Goal: Task Accomplishment & Management: Manage account settings

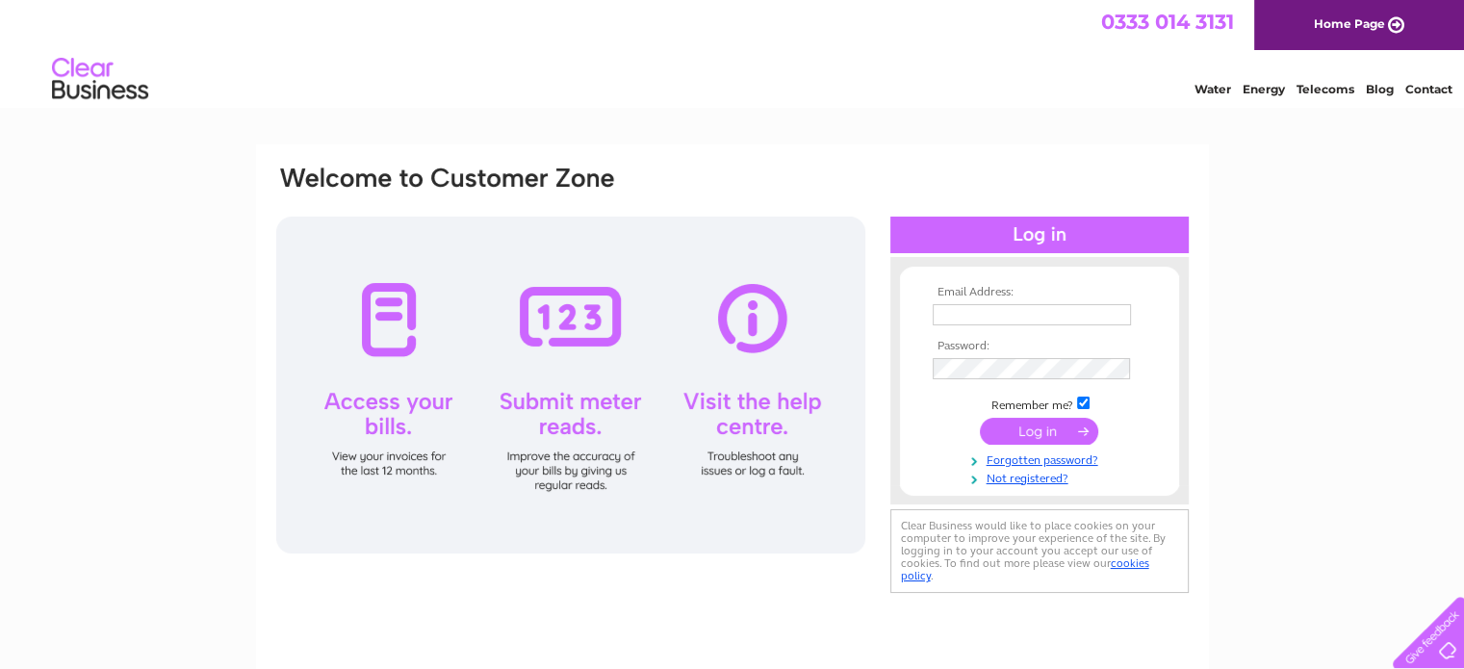
type input "g.malarky@gmail.com"
click at [1032, 422] on input "submit" at bounding box center [1039, 431] width 118 height 27
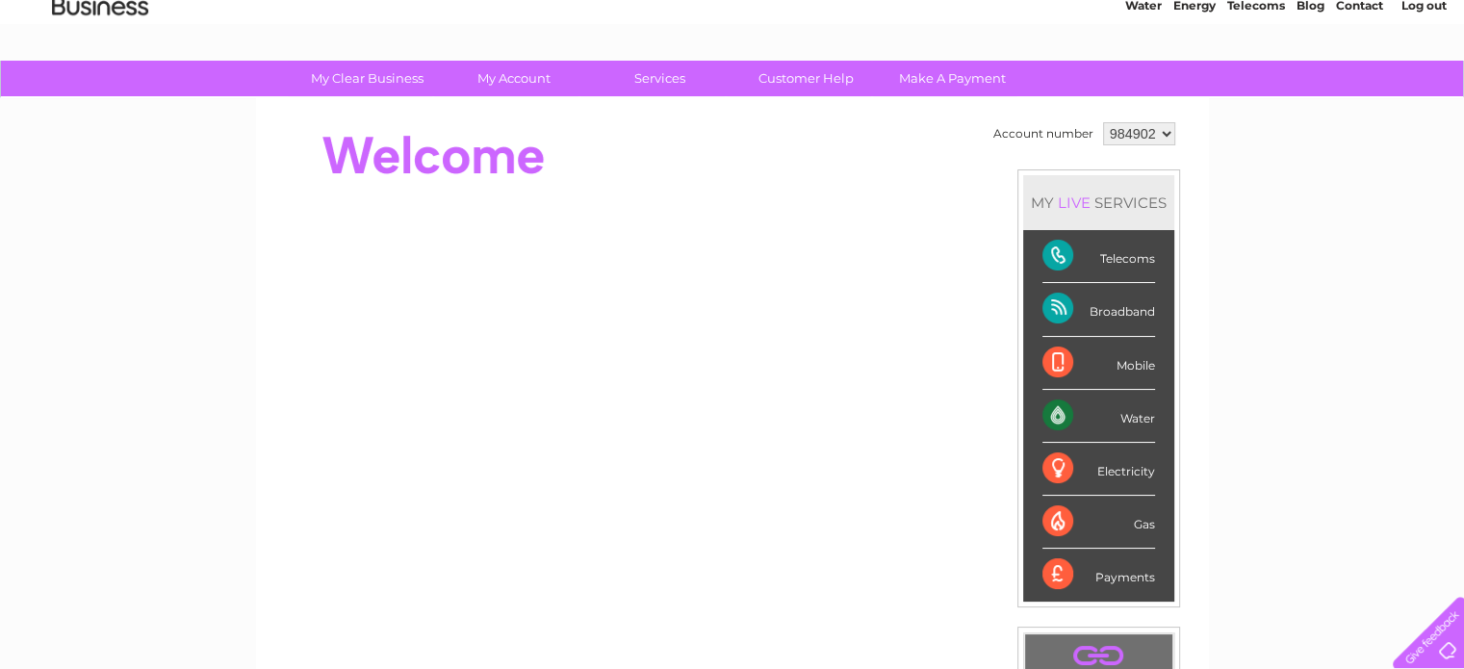
scroll to position [69, 0]
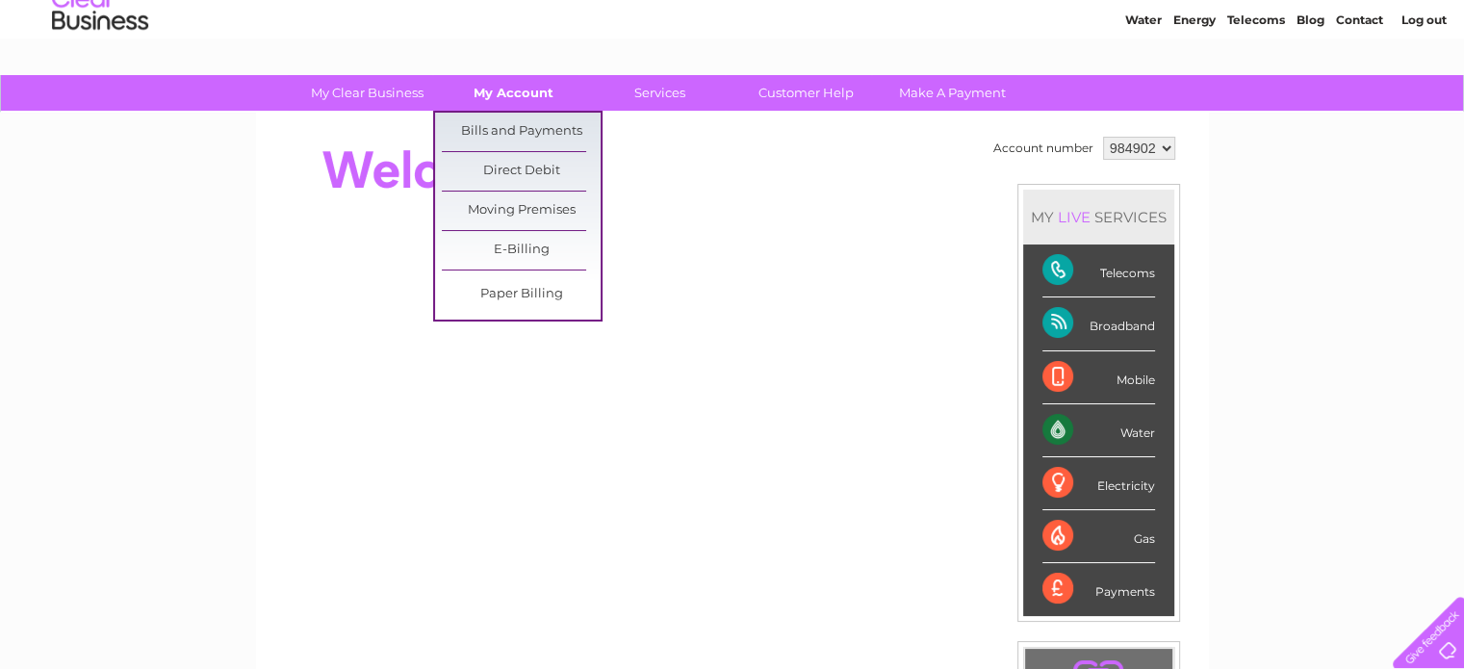
click at [528, 91] on link "My Account" at bounding box center [513, 93] width 159 height 36
click at [524, 132] on link "Bills and Payments" at bounding box center [521, 132] width 159 height 39
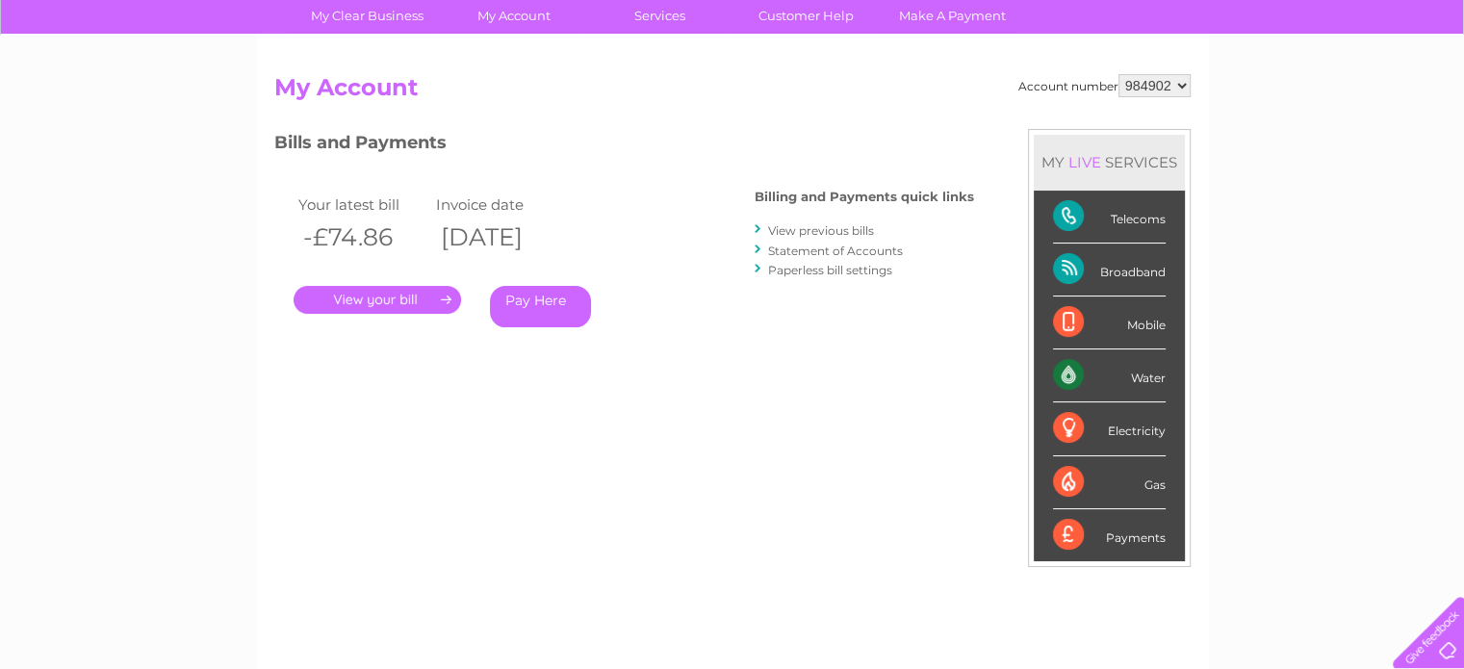
scroll to position [152, 0]
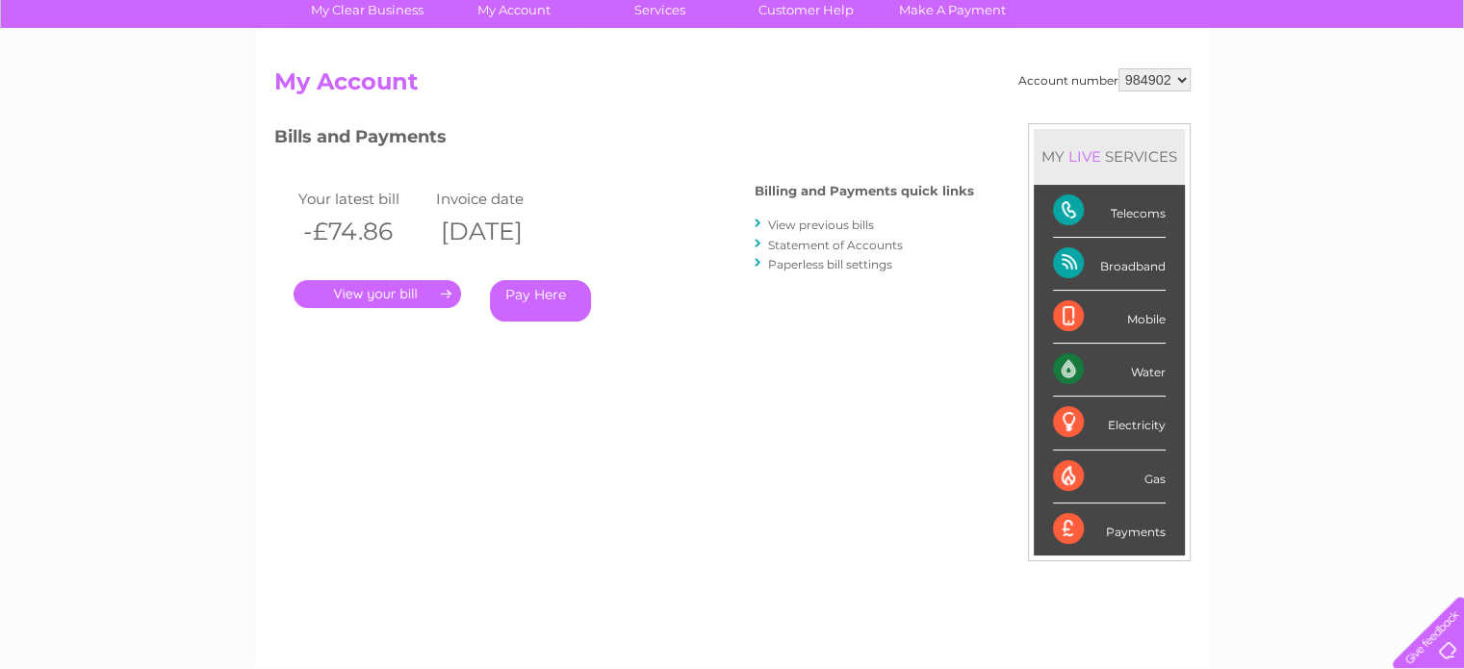
click at [386, 297] on link "." at bounding box center [378, 294] width 168 height 28
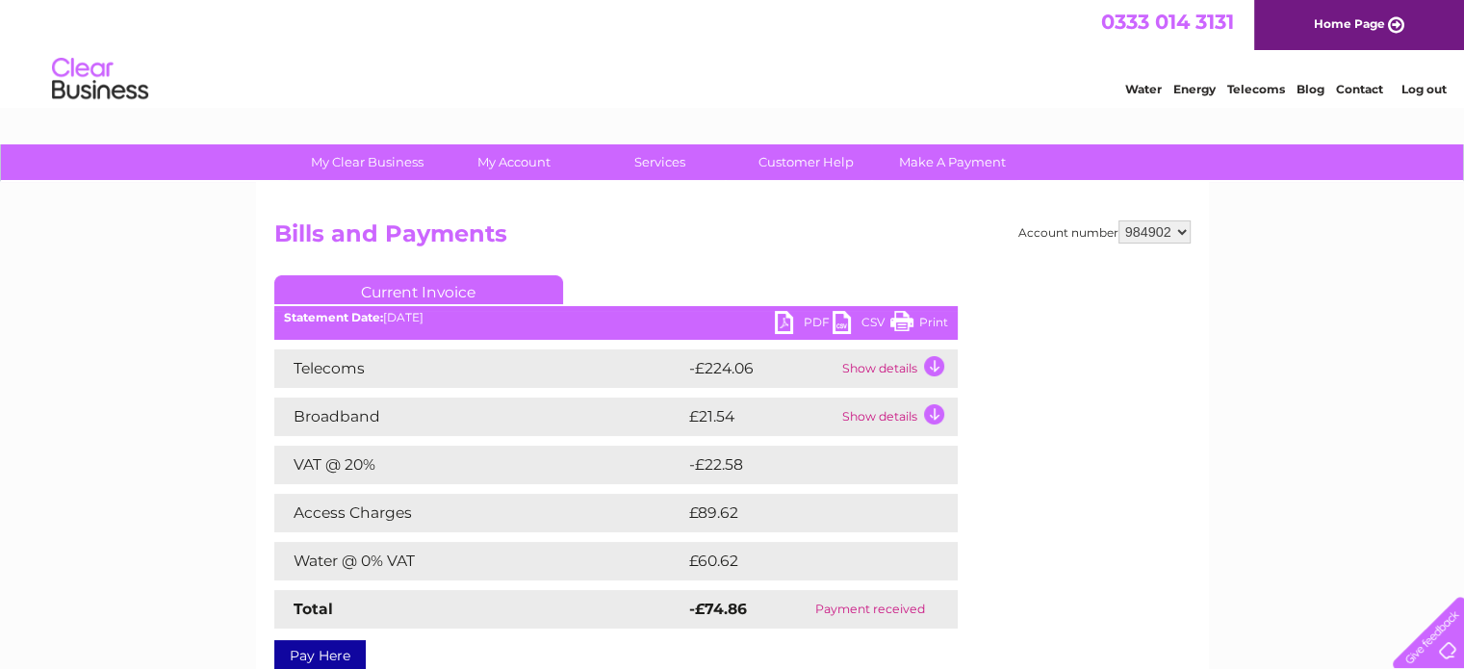
click at [744, 561] on td "£60.62" at bounding box center [801, 561] width 235 height 39
click at [727, 516] on td "£89.62" at bounding box center [801, 513] width 235 height 39
click at [934, 413] on td "Show details" at bounding box center [898, 417] width 120 height 39
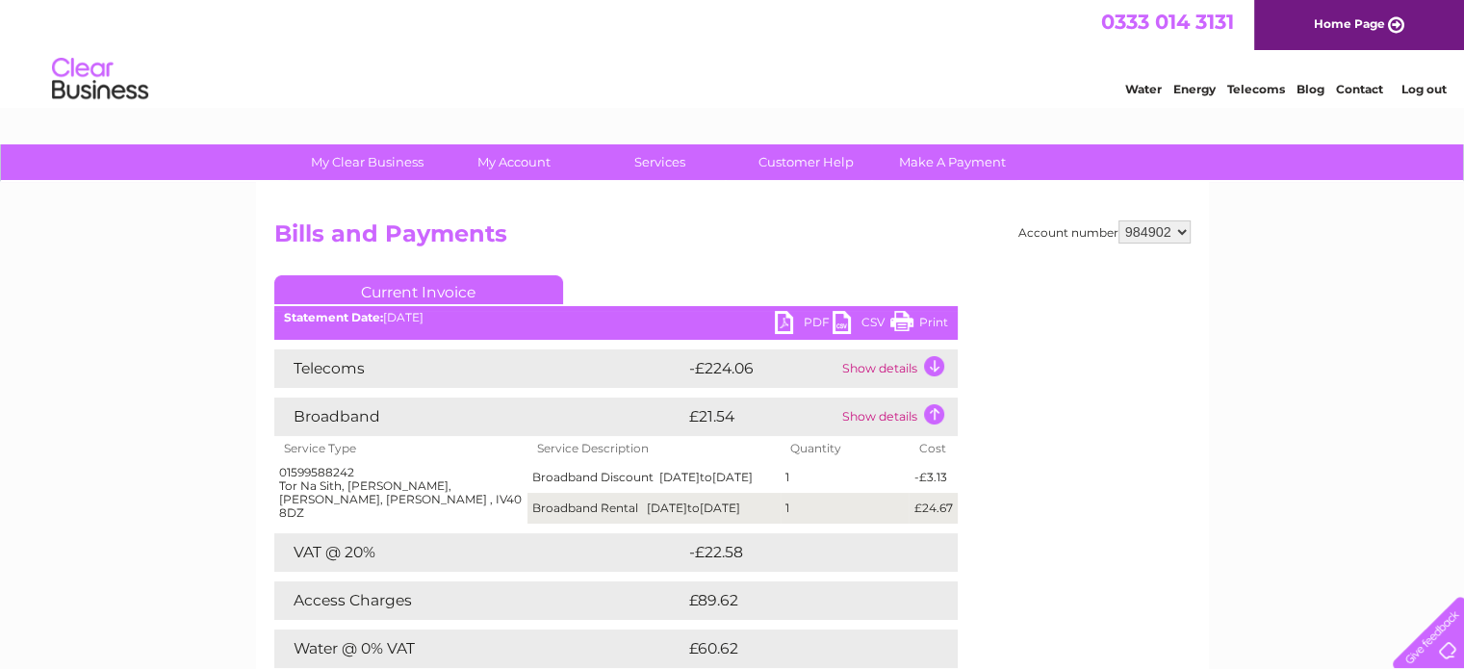
click at [933, 416] on td "Show details" at bounding box center [898, 417] width 120 height 39
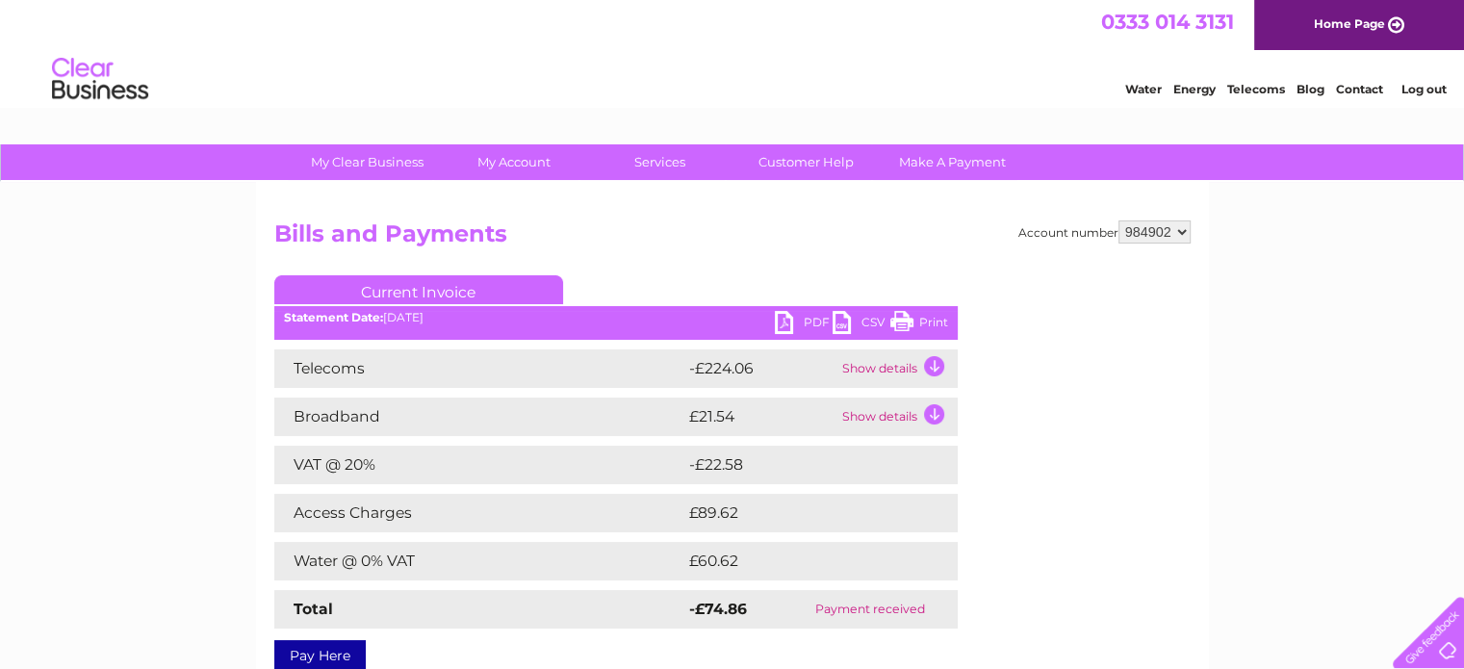
click at [935, 371] on td "Show details" at bounding box center [898, 368] width 120 height 39
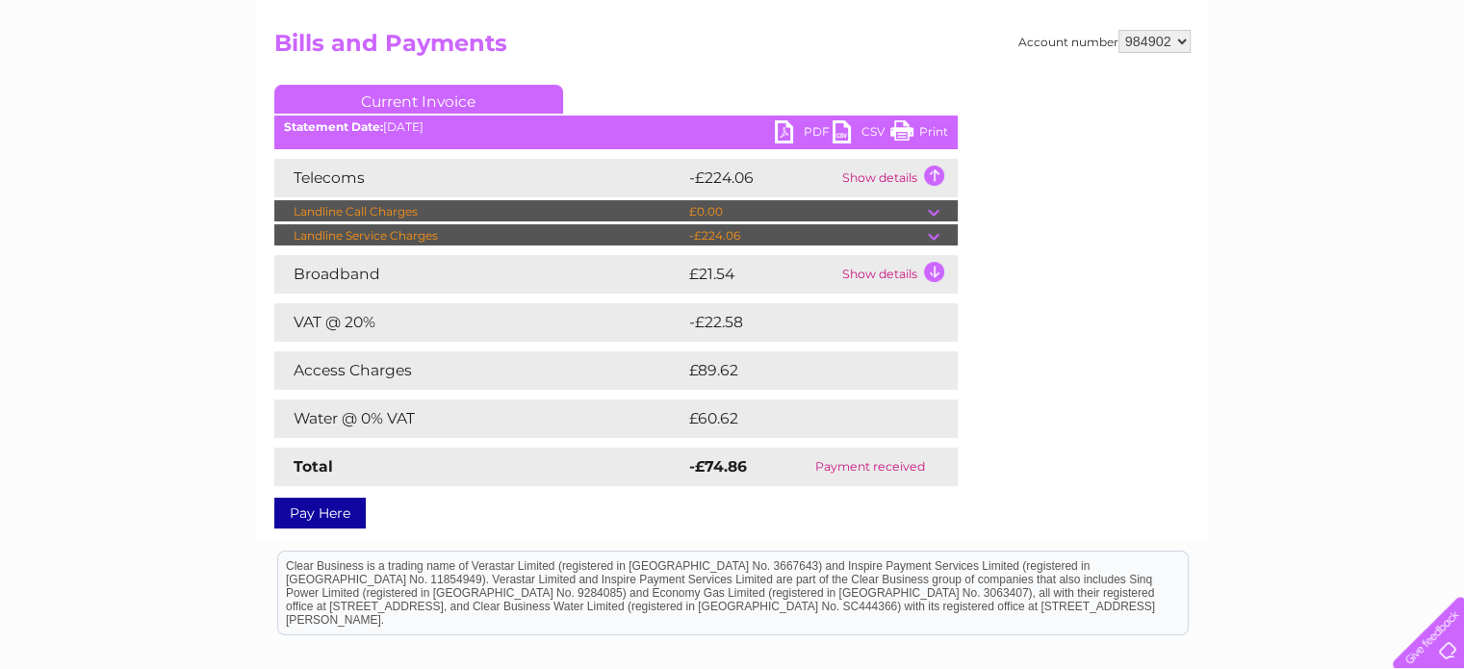
scroll to position [193, 0]
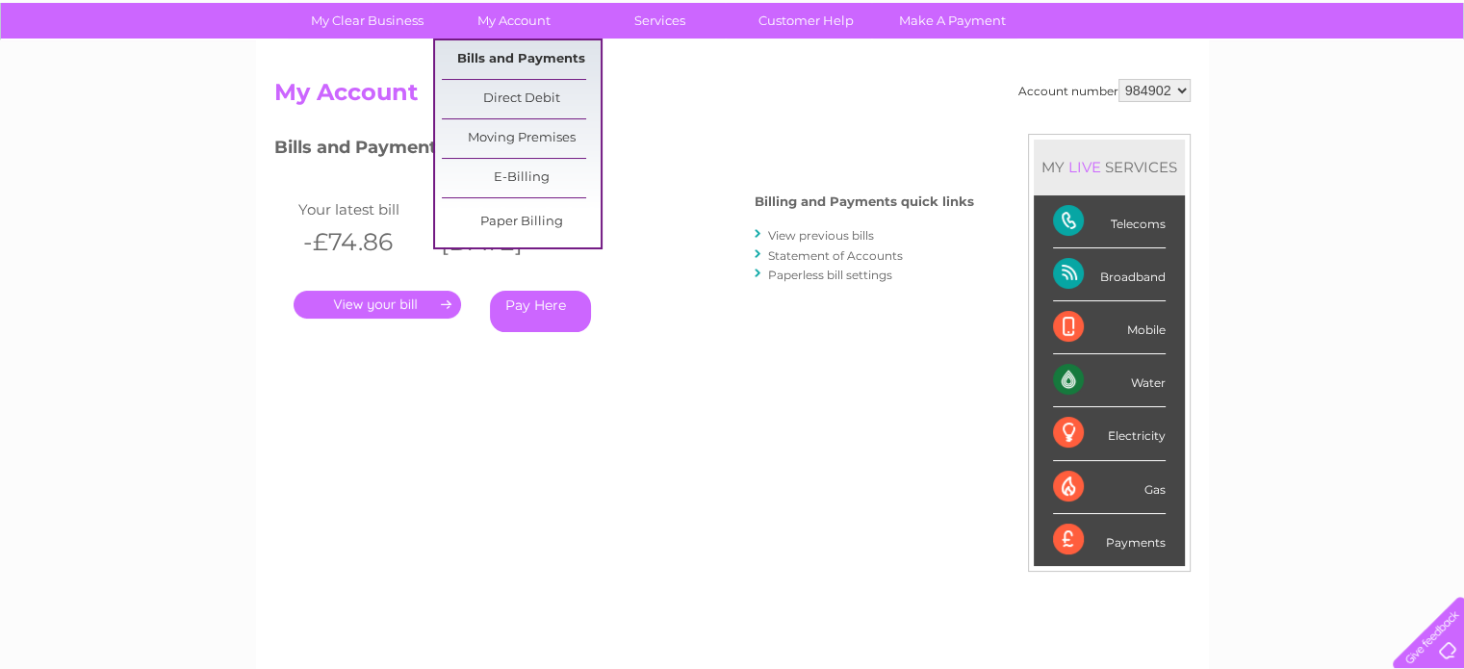
click at [512, 52] on link "Bills and Payments" at bounding box center [521, 59] width 159 height 39
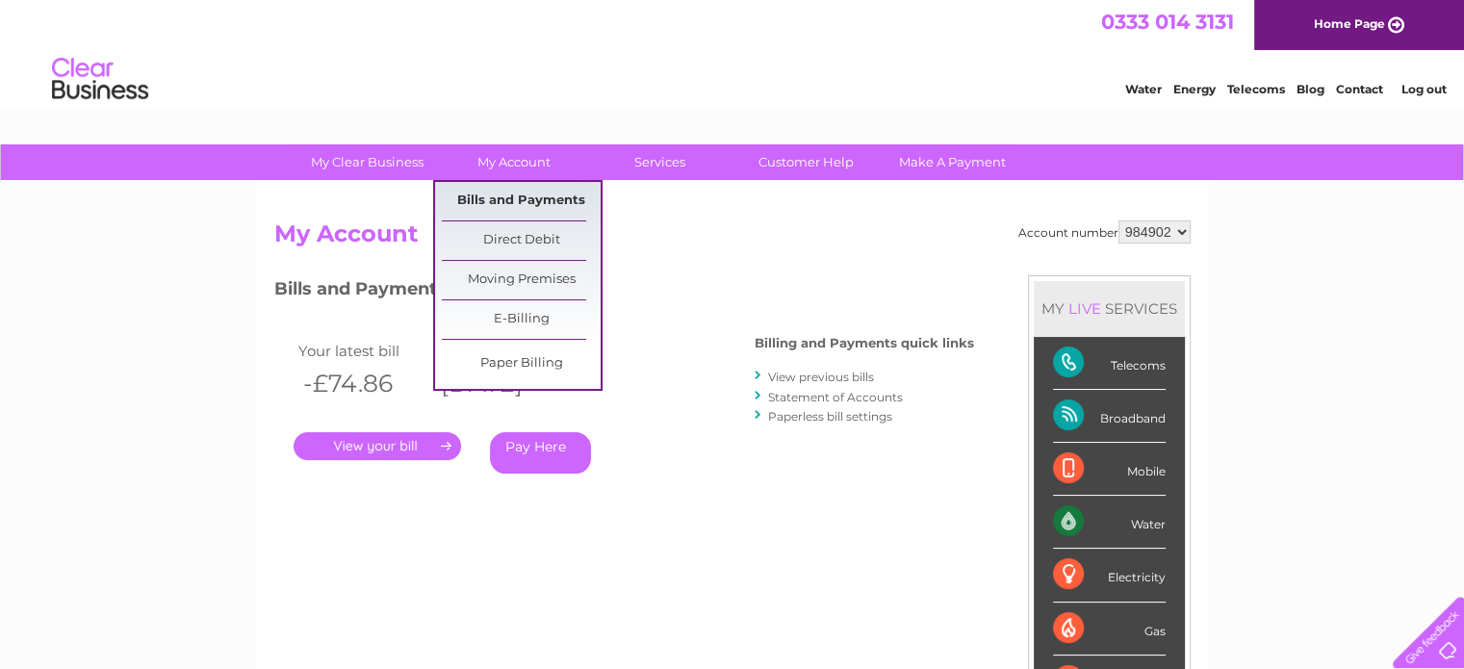
click at [491, 213] on link "Bills and Payments" at bounding box center [521, 201] width 159 height 39
click at [502, 192] on link "Bills and Payments" at bounding box center [521, 201] width 159 height 39
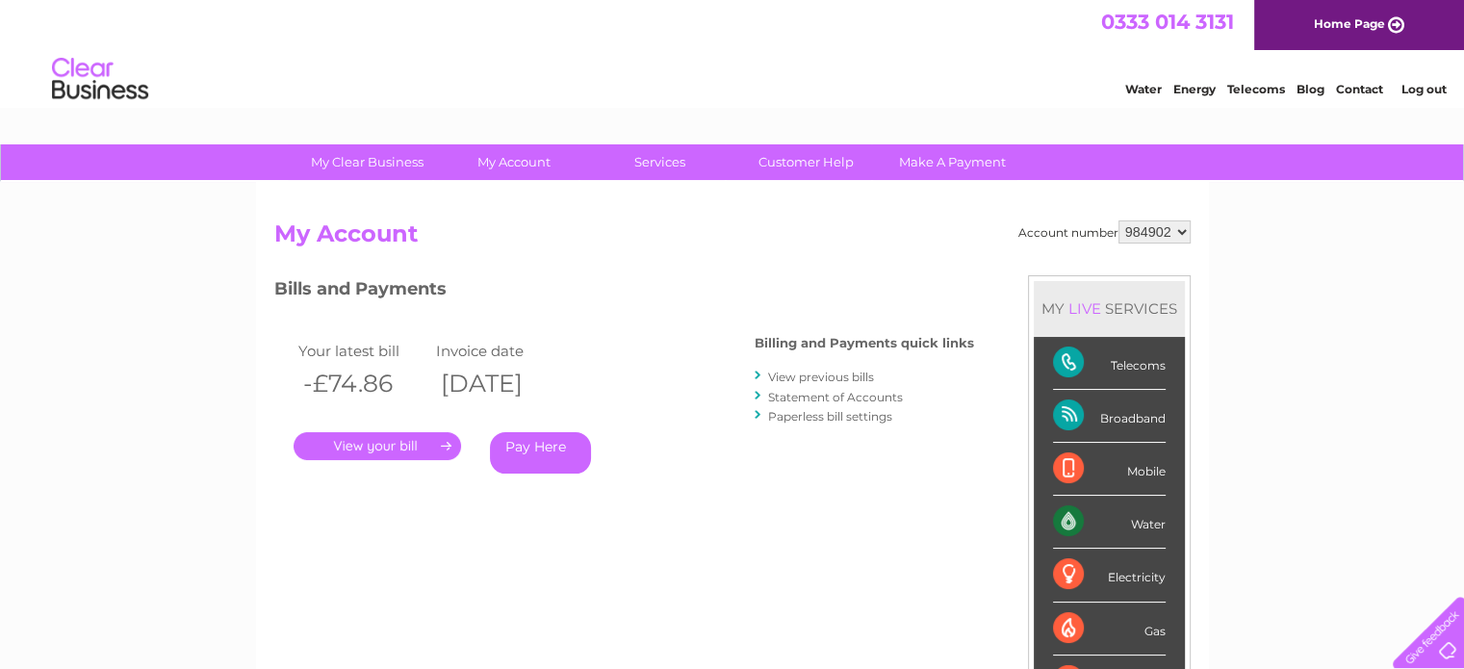
click at [812, 376] on link "View previous bills" at bounding box center [821, 377] width 106 height 14
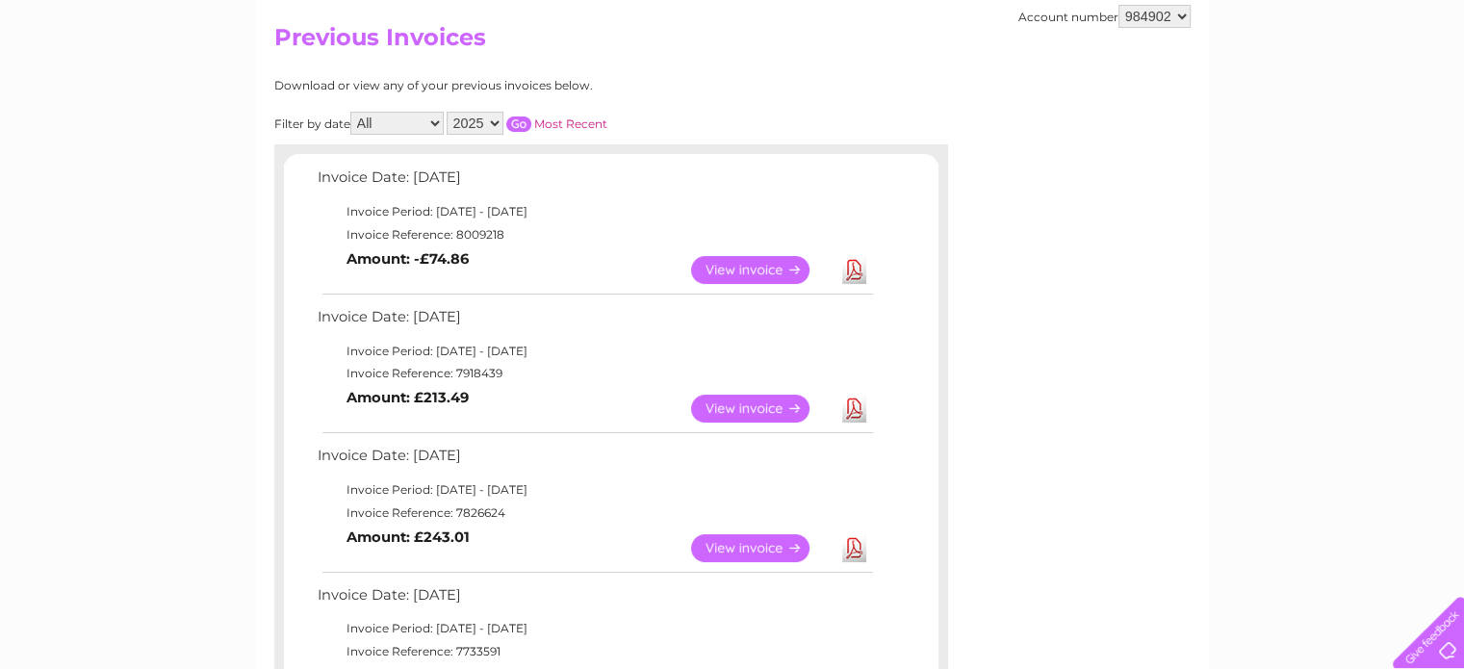
scroll to position [193, 0]
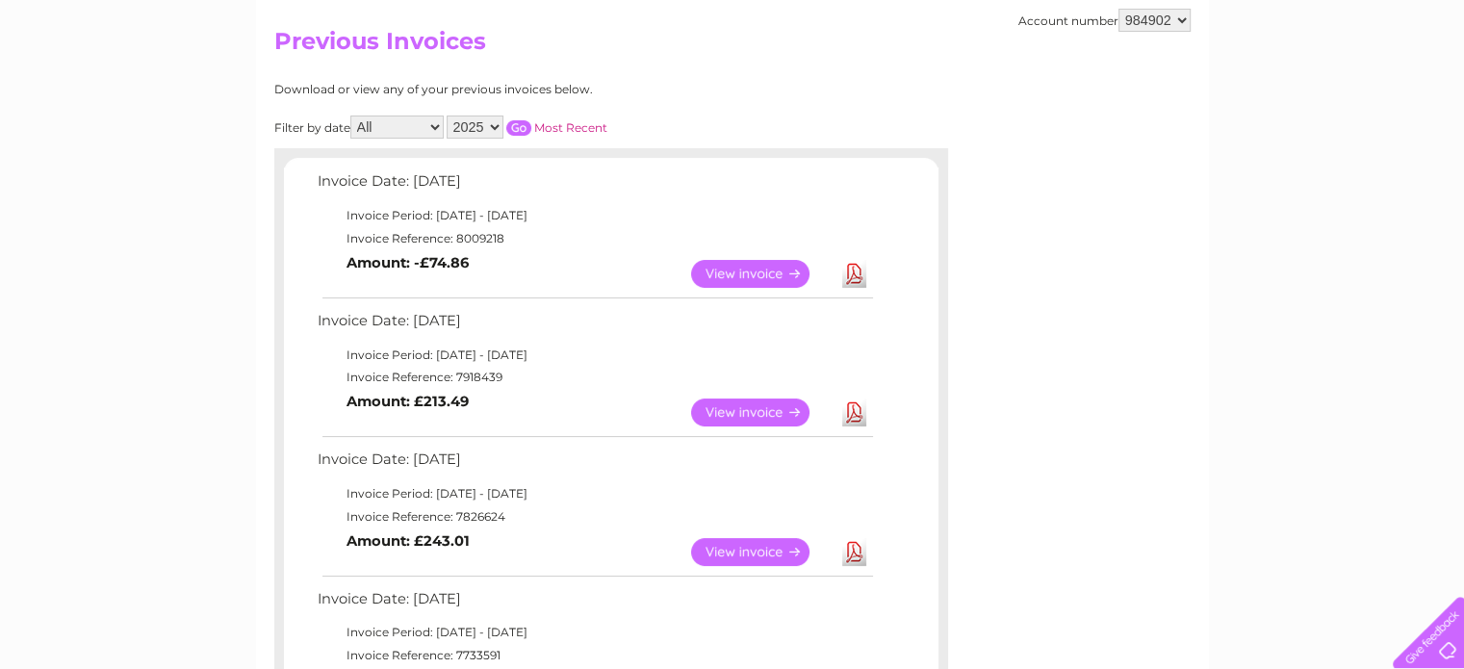
click at [747, 413] on link "View" at bounding box center [762, 413] width 142 height 28
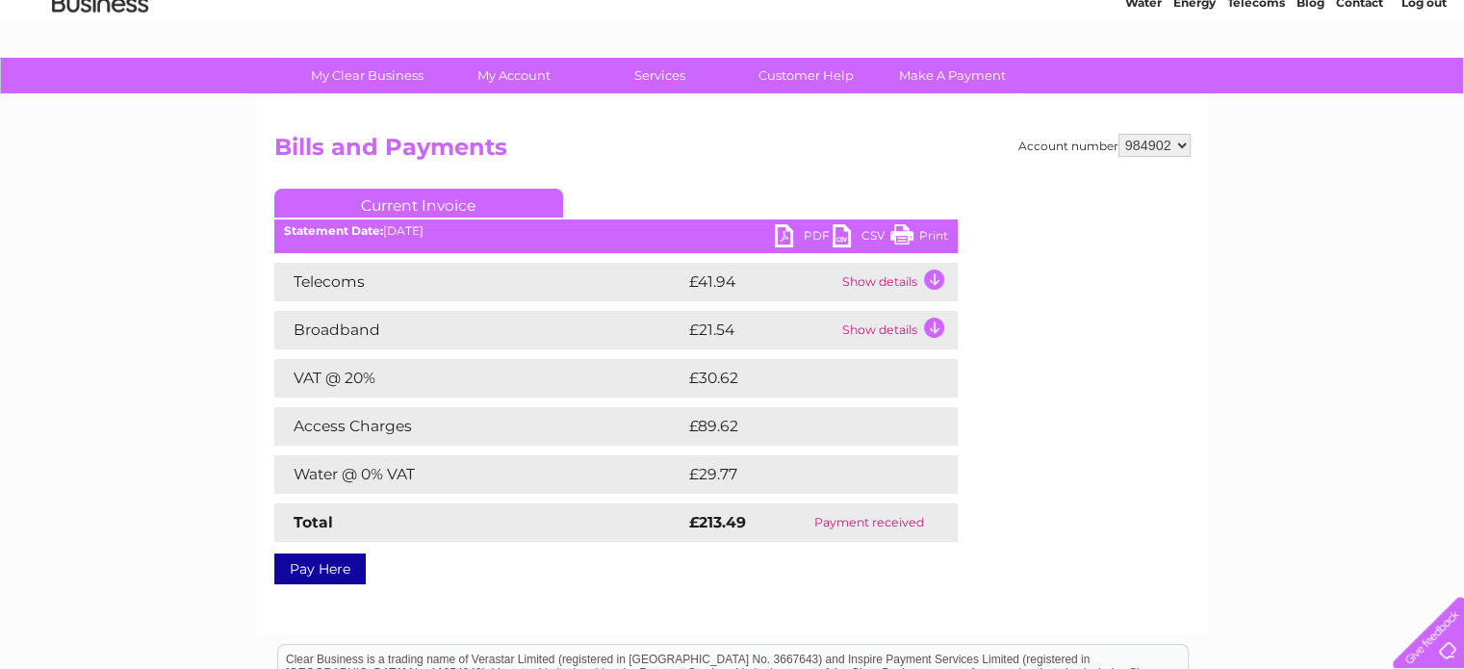
scroll to position [116, 0]
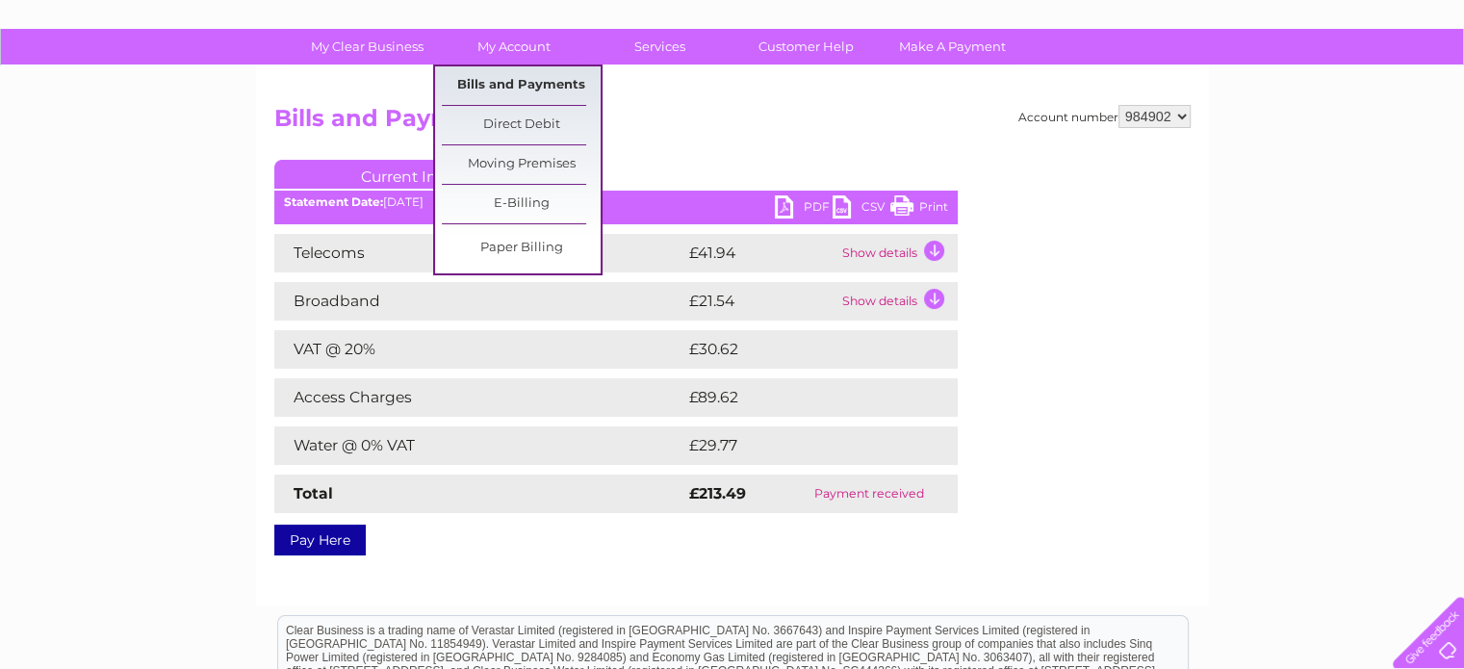
click at [515, 83] on link "Bills and Payments" at bounding box center [521, 85] width 159 height 39
click at [513, 75] on link "Bills and Payments" at bounding box center [521, 85] width 159 height 39
click at [513, 82] on link "Bills and Payments" at bounding box center [521, 85] width 159 height 39
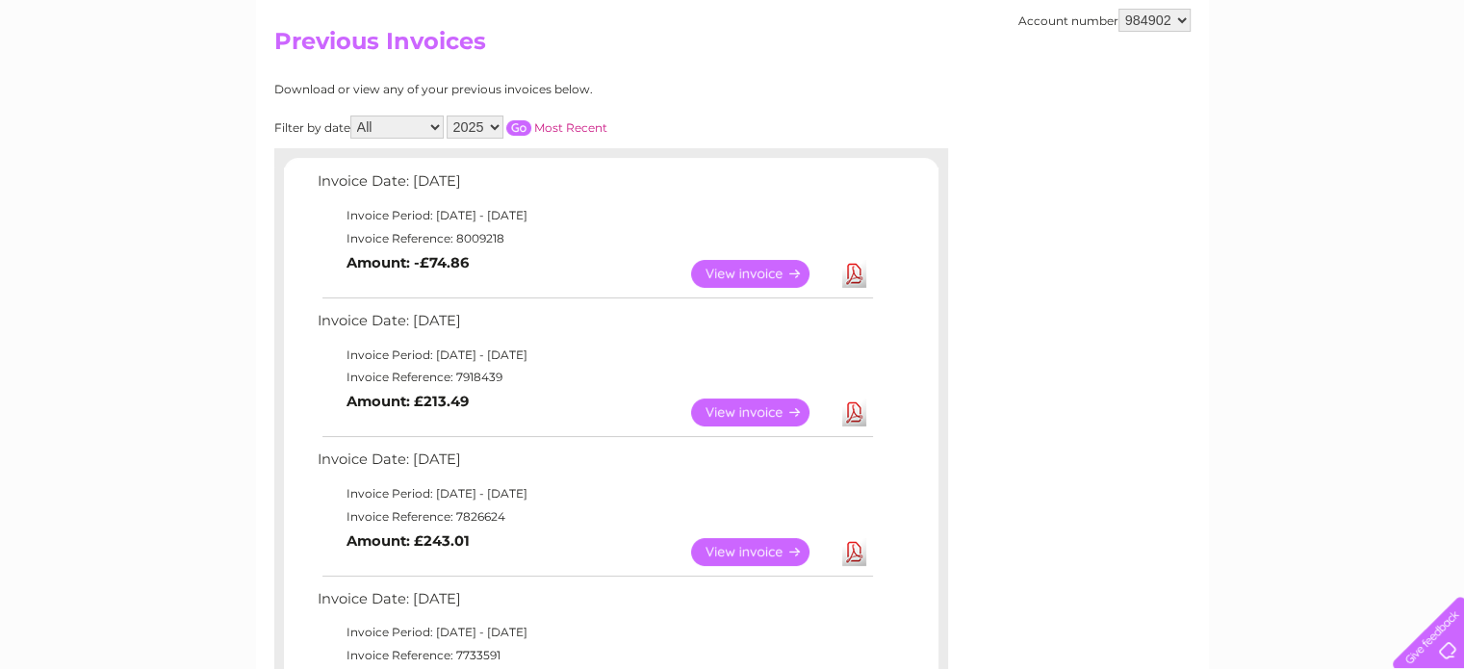
click at [764, 554] on link "View" at bounding box center [762, 552] width 142 height 28
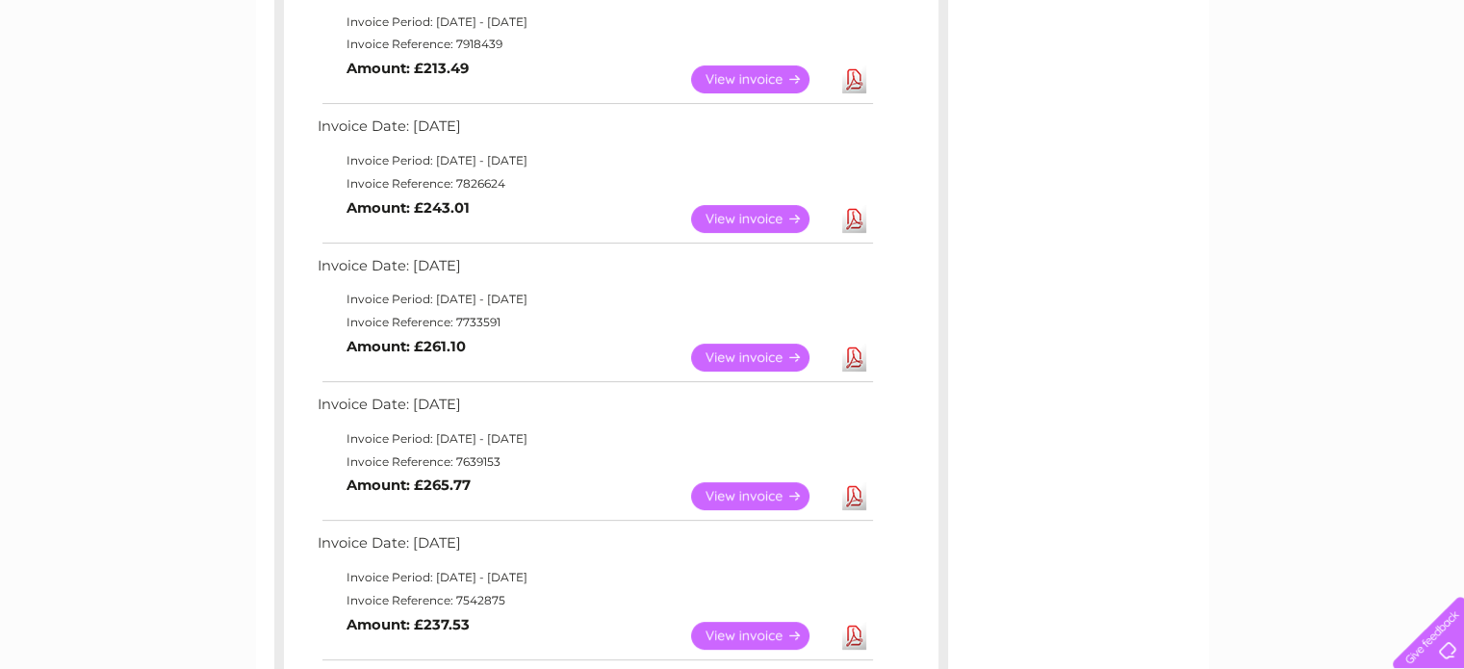
scroll to position [531, 0]
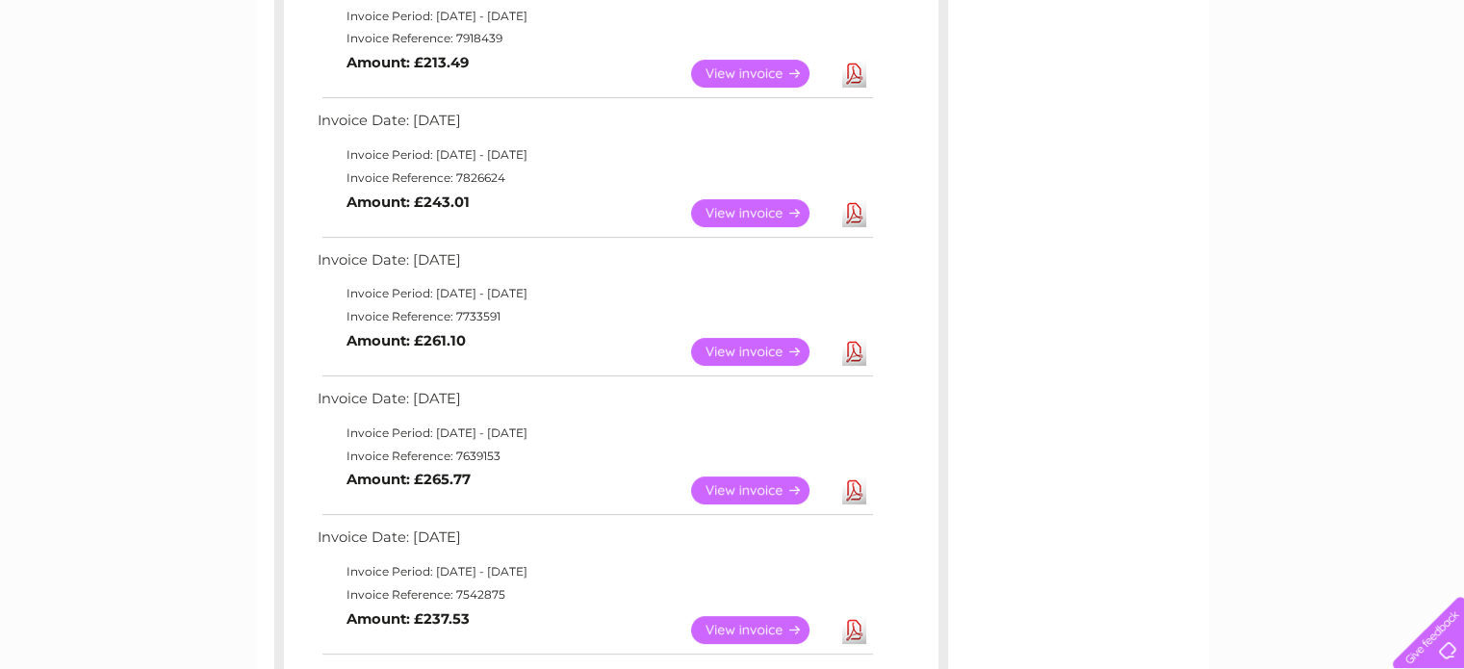
click at [752, 346] on link "View" at bounding box center [762, 352] width 142 height 28
click at [743, 482] on link "View" at bounding box center [762, 491] width 142 height 28
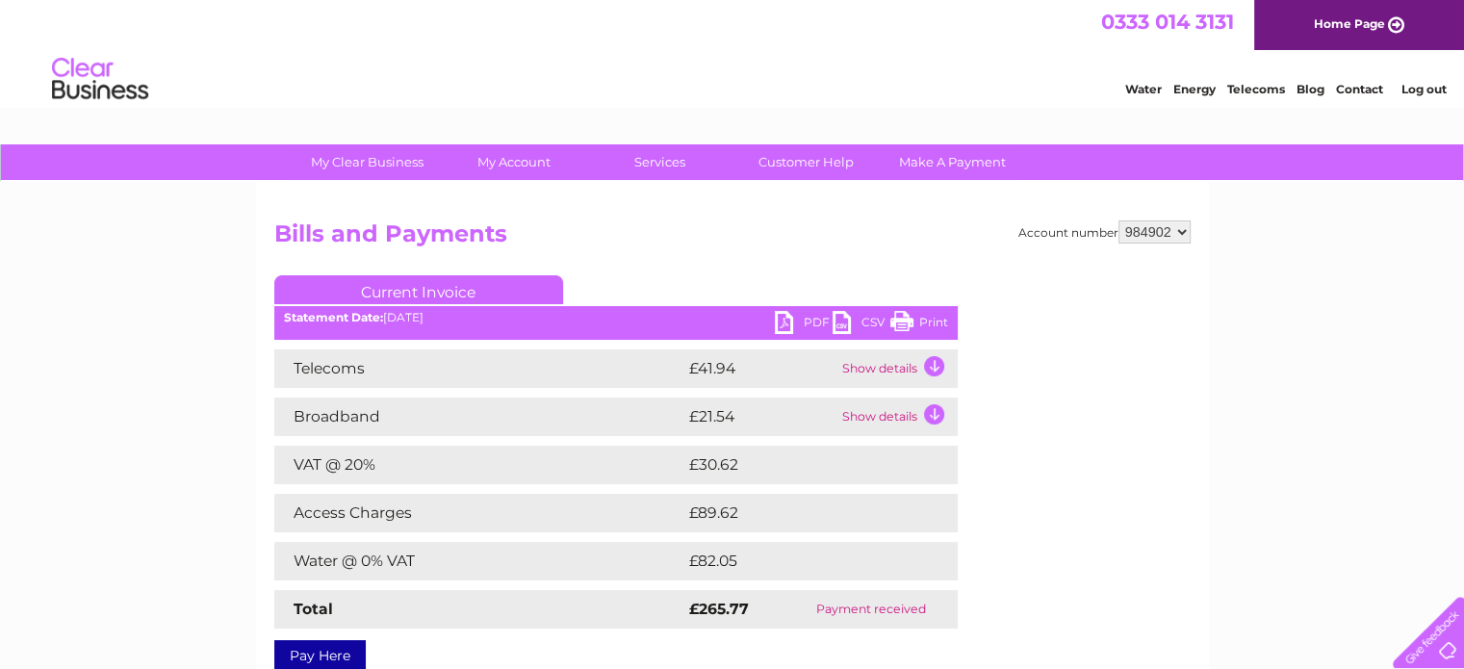
click at [806, 318] on link "PDF" at bounding box center [804, 325] width 58 height 28
click at [668, 661] on div "Pay Here" at bounding box center [615, 646] width 683 height 35
